Goal: Book appointment/travel/reservation

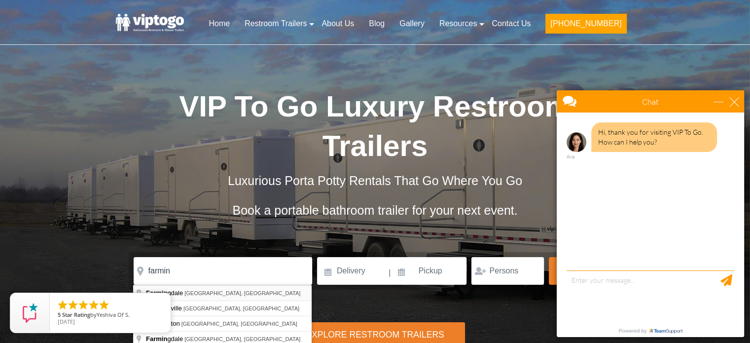
type input "[GEOGRAPHIC_DATA], [GEOGRAPHIC_DATA], [GEOGRAPHIC_DATA]"
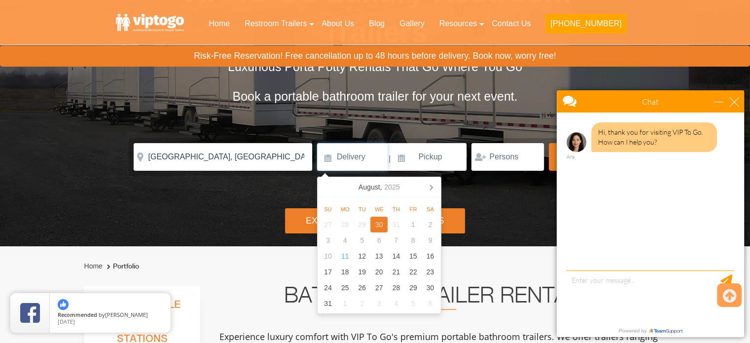
scroll to position [114, 0]
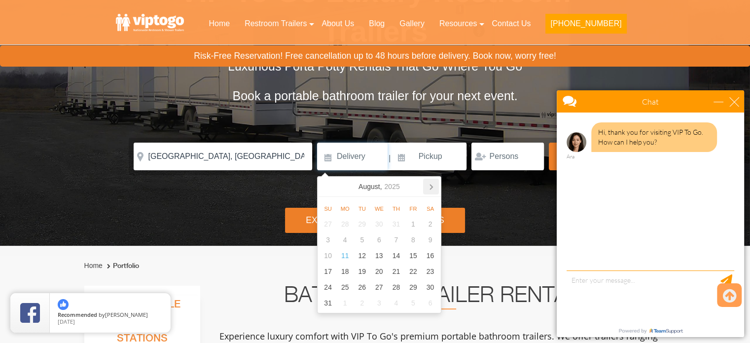
click at [427, 189] on icon at bounding box center [431, 187] width 16 height 16
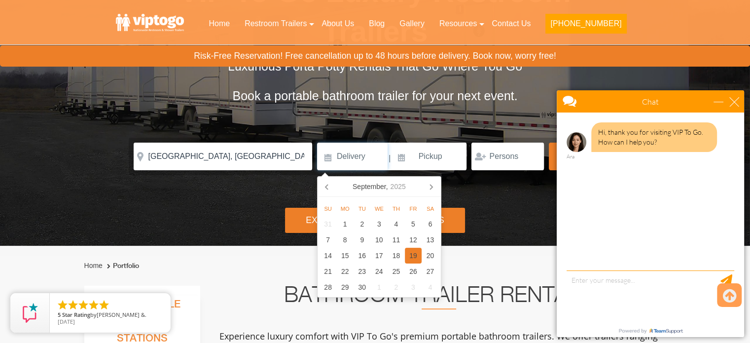
click at [416, 252] on div "19" at bounding box center [413, 256] width 17 height 16
type input "[DATE]"
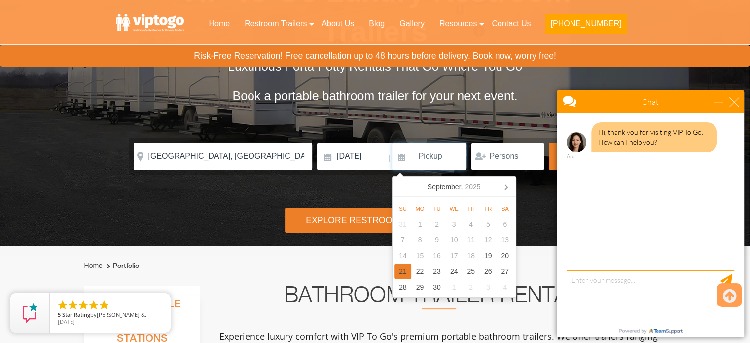
click at [408, 276] on div "21" at bounding box center [403, 271] width 17 height 16
type input "[DATE]"
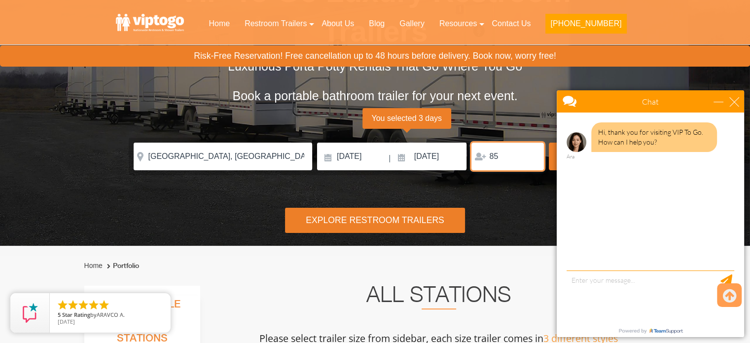
type input "85"
click at [347, 157] on input "[DATE]" at bounding box center [352, 157] width 71 height 28
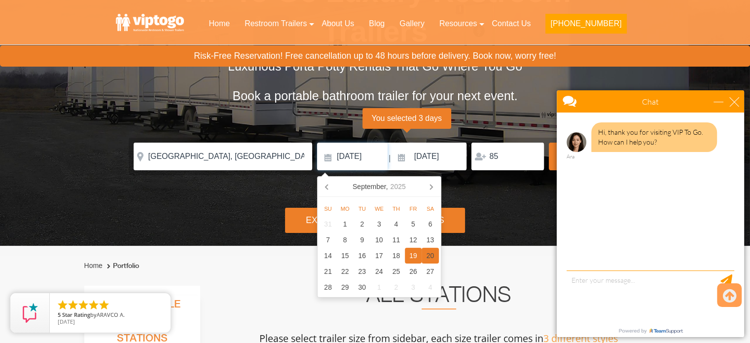
click at [428, 259] on div "20" at bounding box center [430, 256] width 17 height 16
type input "[DATE]"
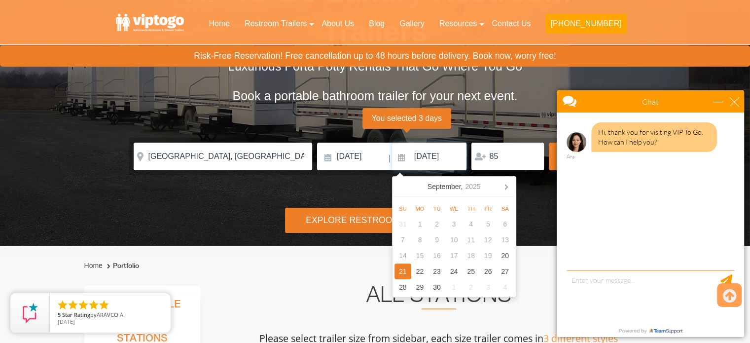
click at [403, 274] on div "21" at bounding box center [403, 271] width 17 height 16
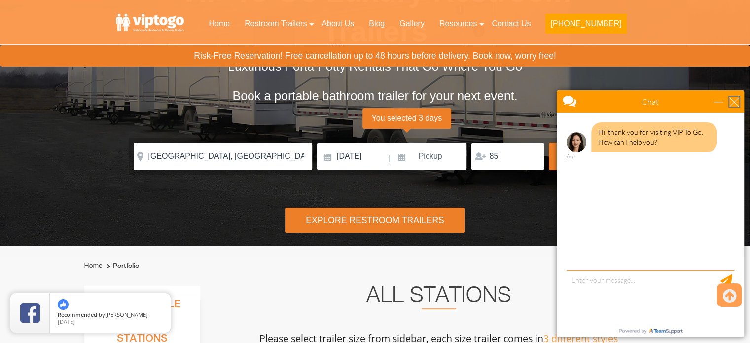
click at [734, 100] on div "close" at bounding box center [734, 102] width 10 height 10
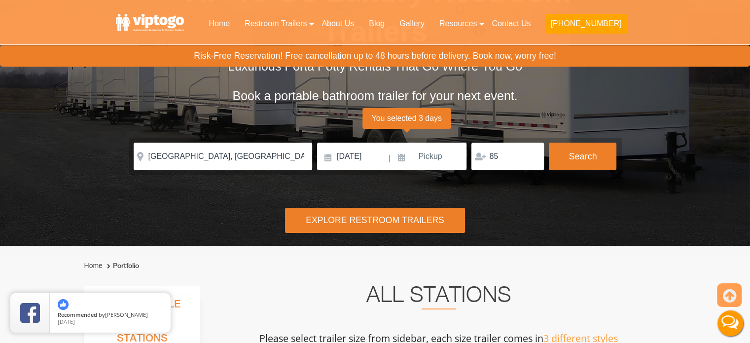
scroll to position [0, 0]
click at [595, 157] on button "Search" at bounding box center [583, 156] width 68 height 27
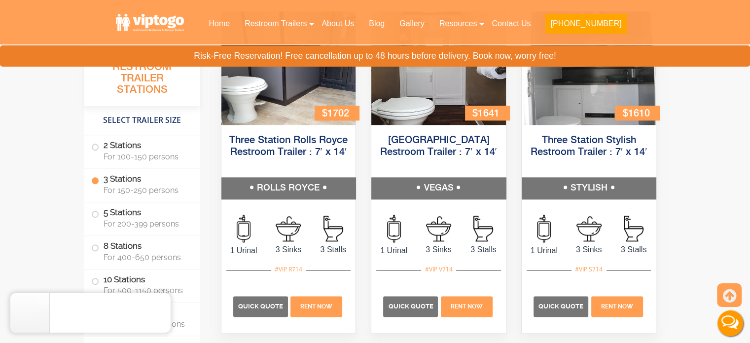
scroll to position [1187, 0]
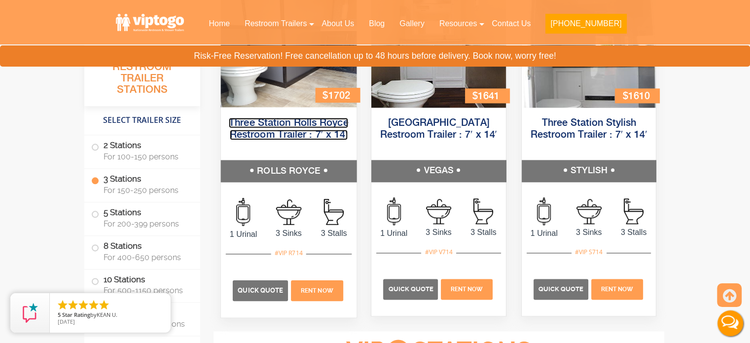
click at [261, 134] on link "Three Station Rolls Royce Restroom Trailer : 7′ x 14′" at bounding box center [288, 129] width 119 height 22
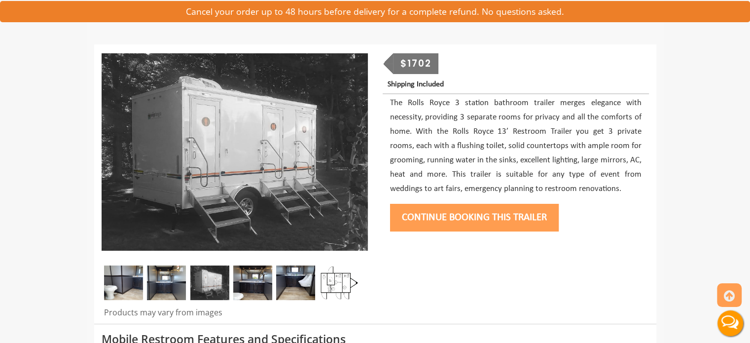
scroll to position [92, 0]
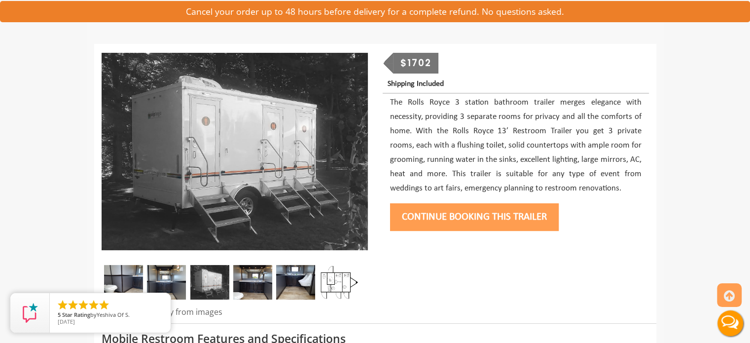
click at [169, 273] on img at bounding box center [166, 282] width 39 height 35
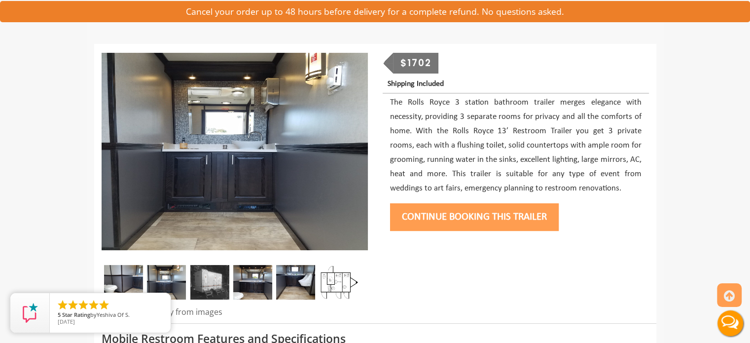
click at [197, 275] on img at bounding box center [209, 282] width 39 height 35
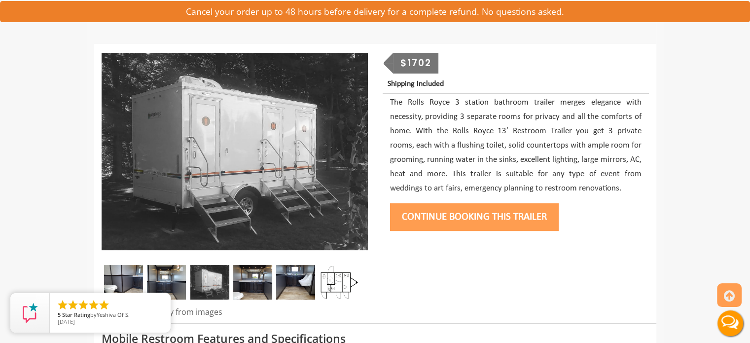
click at [243, 280] on img at bounding box center [252, 282] width 39 height 35
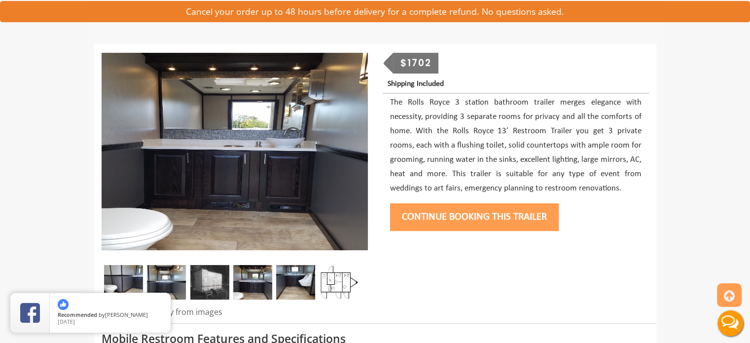
click at [285, 287] on img at bounding box center [295, 282] width 39 height 35
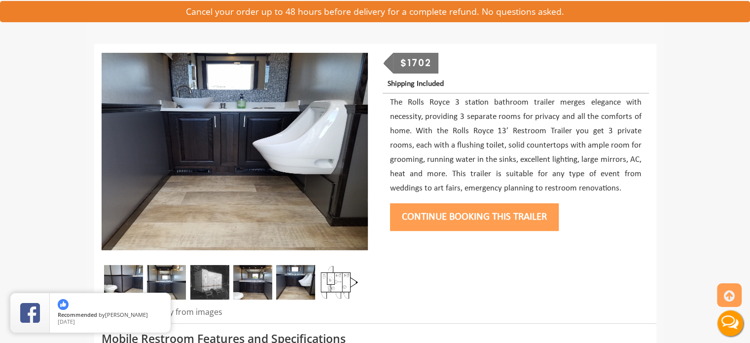
click at [304, 278] on img at bounding box center [295, 282] width 39 height 35
click at [323, 278] on img at bounding box center [339, 282] width 39 height 35
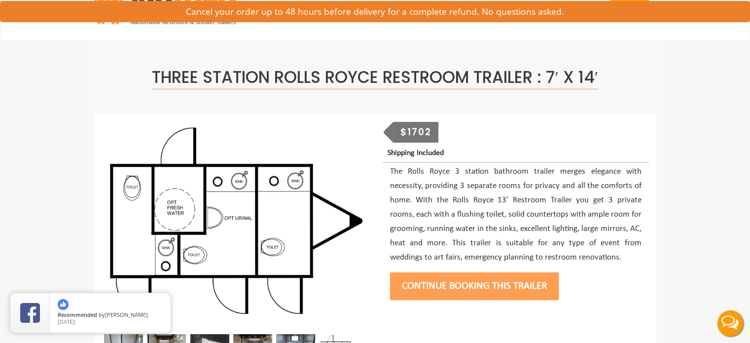
scroll to position [0, 0]
